Goal: Task Accomplishment & Management: Use online tool/utility

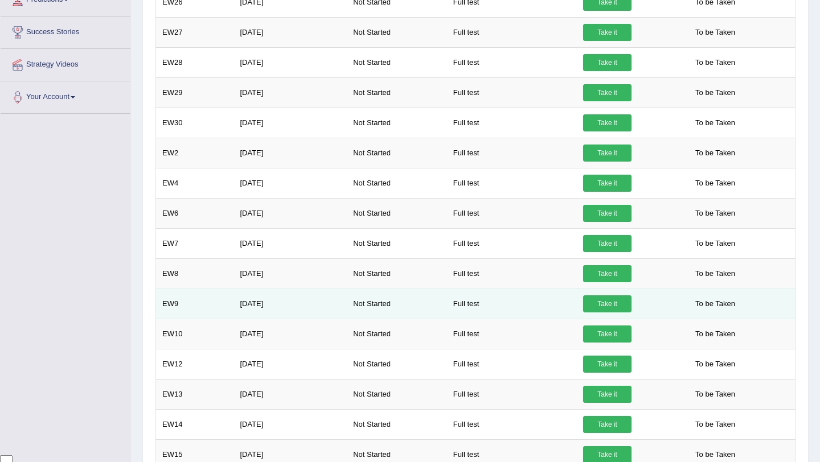
click at [613, 306] on link "Take it" at bounding box center [607, 304] width 48 height 17
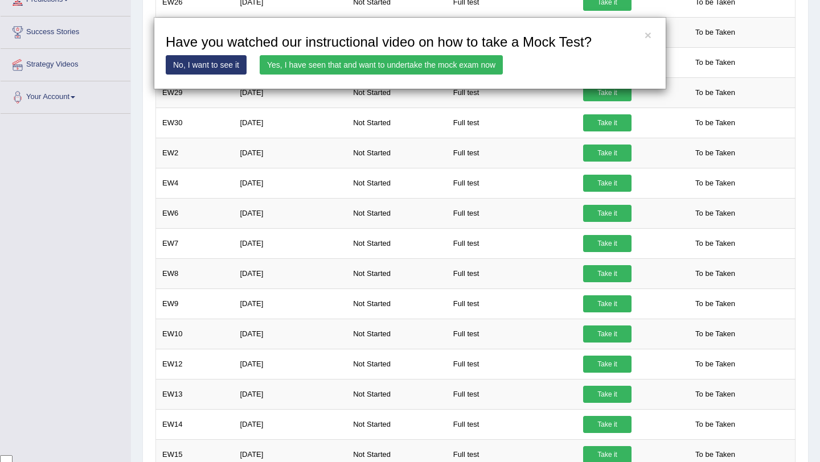
click at [436, 67] on link "Yes, I have seen that and want to undertake the mock exam now" at bounding box center [381, 64] width 243 height 19
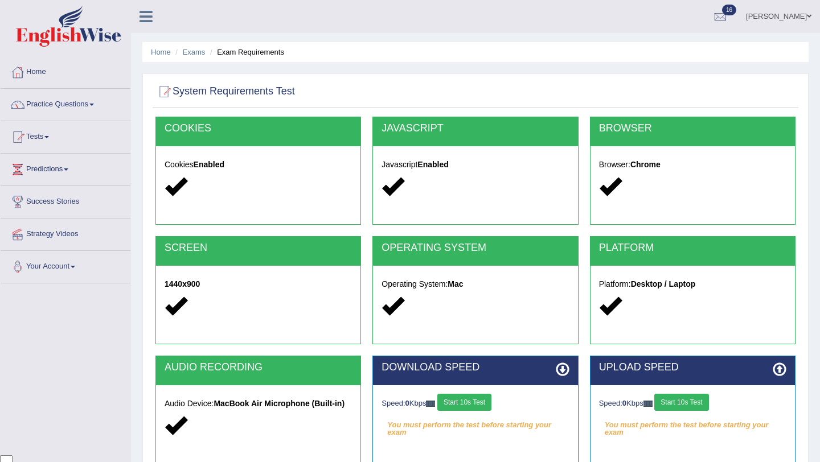
click at [482, 409] on button "Start 10s Test" at bounding box center [464, 402] width 54 height 17
click at [683, 411] on div "Speed: 0 Kbps Start 10s Test" at bounding box center [692, 404] width 187 height 20
click at [695, 395] on button "Start 10s Test" at bounding box center [681, 402] width 54 height 17
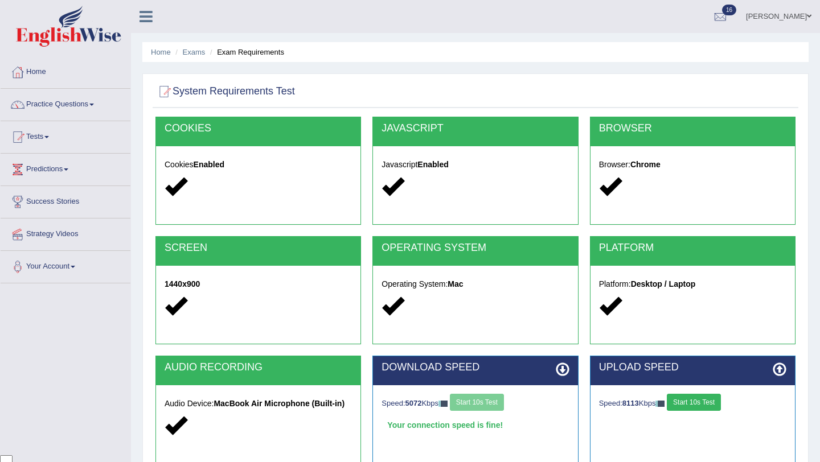
click at [708, 405] on button "Start 10s Test" at bounding box center [694, 402] width 54 height 17
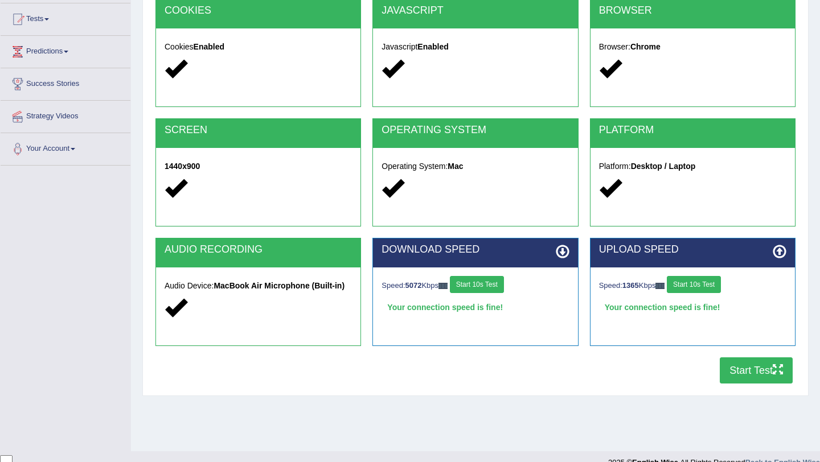
scroll to position [136, 0]
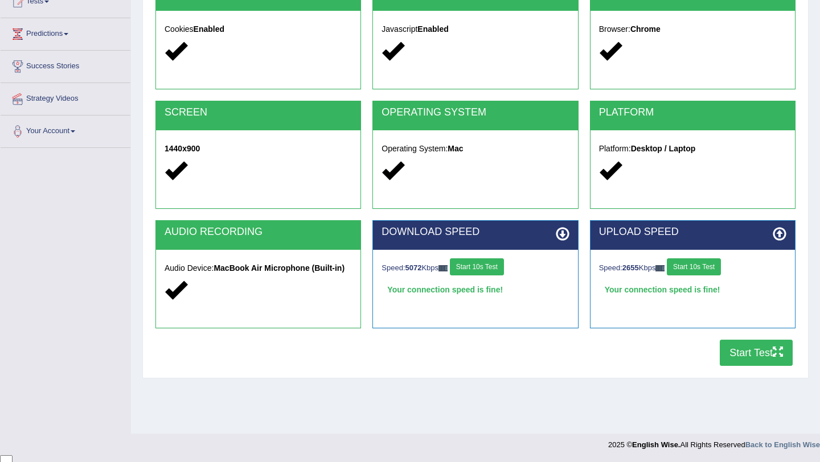
click at [754, 351] on button "Start Test" at bounding box center [756, 353] width 73 height 26
